Goal: Transaction & Acquisition: Book appointment/travel/reservation

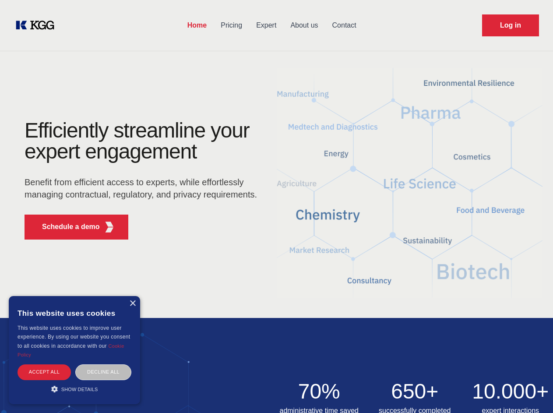
click at [276, 206] on div "Efficiently streamline your expert engagement Benefit from efficient access to …" at bounding box center [144, 183] width 266 height 127
click at [66, 227] on p "Schedule a demo" at bounding box center [71, 227] width 58 height 11
click at [132, 304] on div "×" at bounding box center [132, 304] width 7 height 7
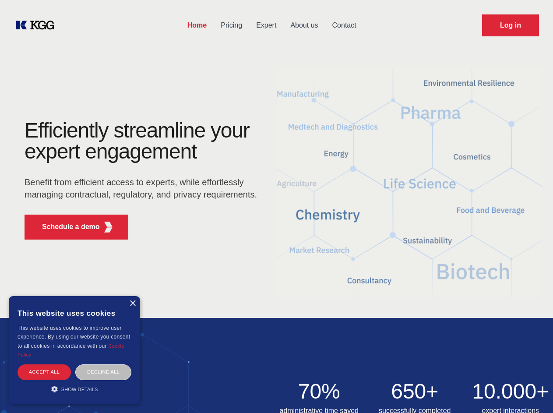
click at [44, 372] on div "Accept all" at bounding box center [44, 371] width 53 height 15
click at [103, 372] on div "Decline all" at bounding box center [103, 371] width 56 height 15
click at [74, 384] on div "Save & Close Accept all Decline all" at bounding box center [74, 374] width 118 height 20
